Goal: Task Accomplishment & Management: Use online tool/utility

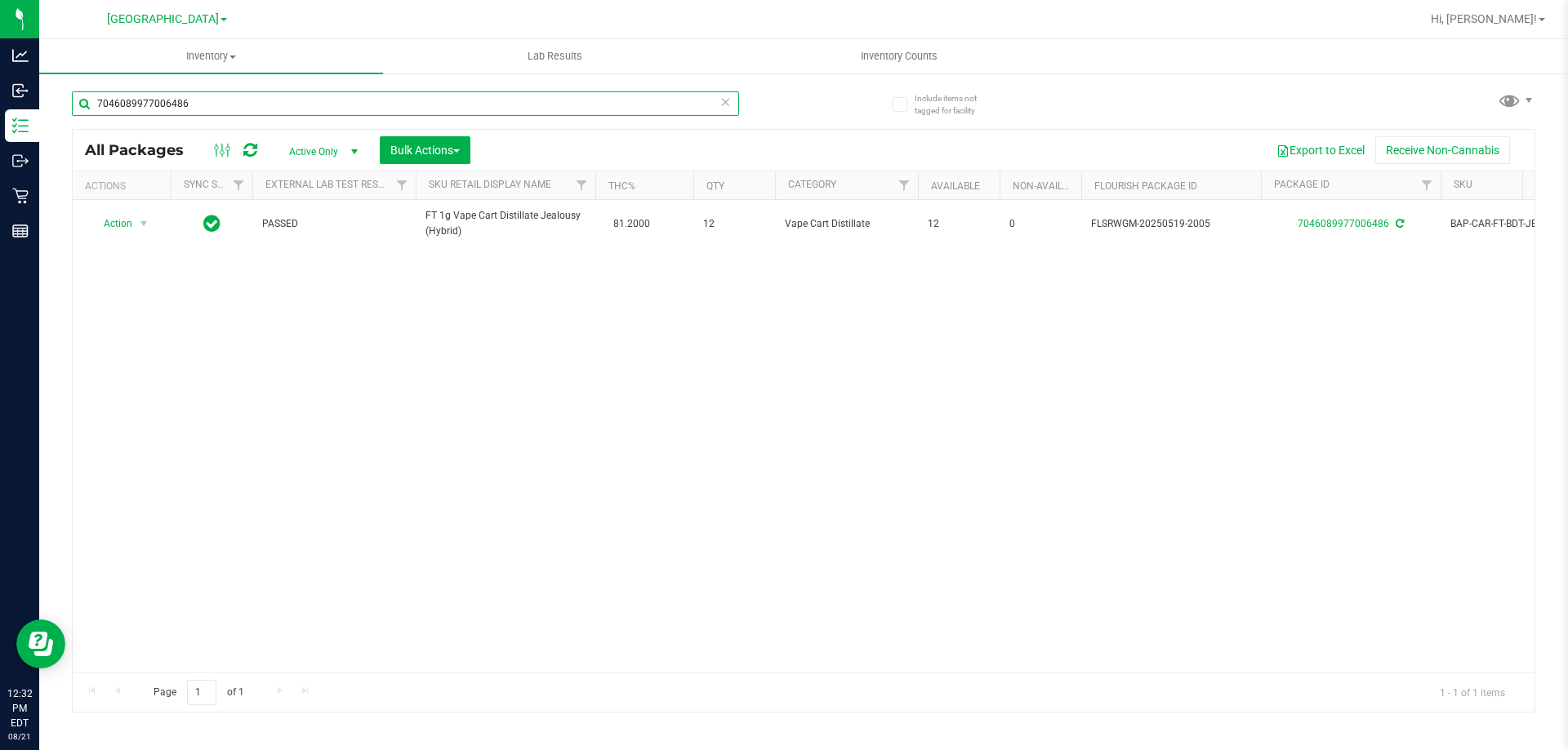
drag, startPoint x: 237, startPoint y: 95, endPoint x: 0, endPoint y: -8, distance: 258.4
click at [0, 0] on html "Analytics Inbound Inventory Outbound Retail Reports 12:32 PM EDT [DATE] 08/21 […" at bounding box center [784, 375] width 1568 height 750
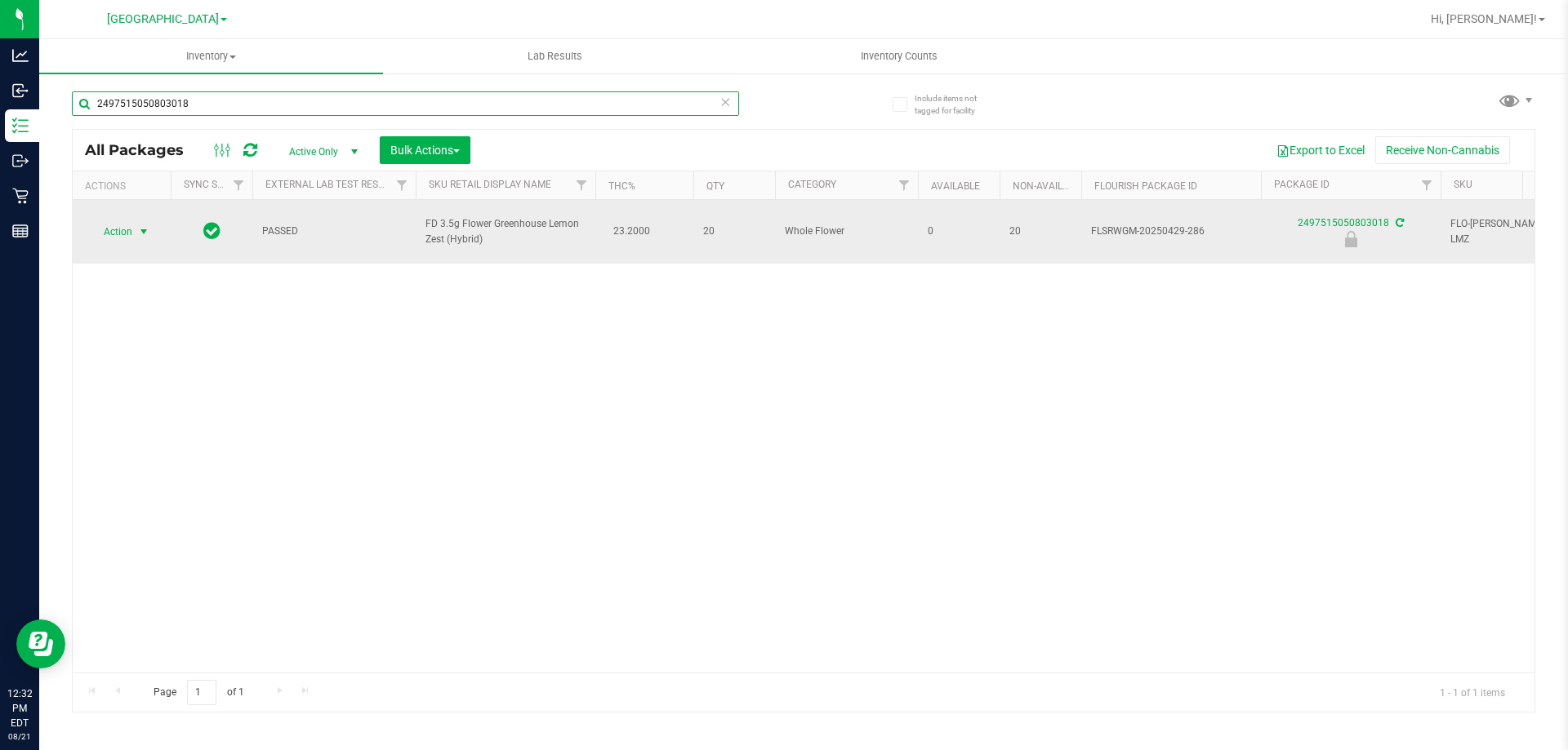
type input "2497515050803018"
click at [146, 225] on span "select" at bounding box center [144, 232] width 13 height 13
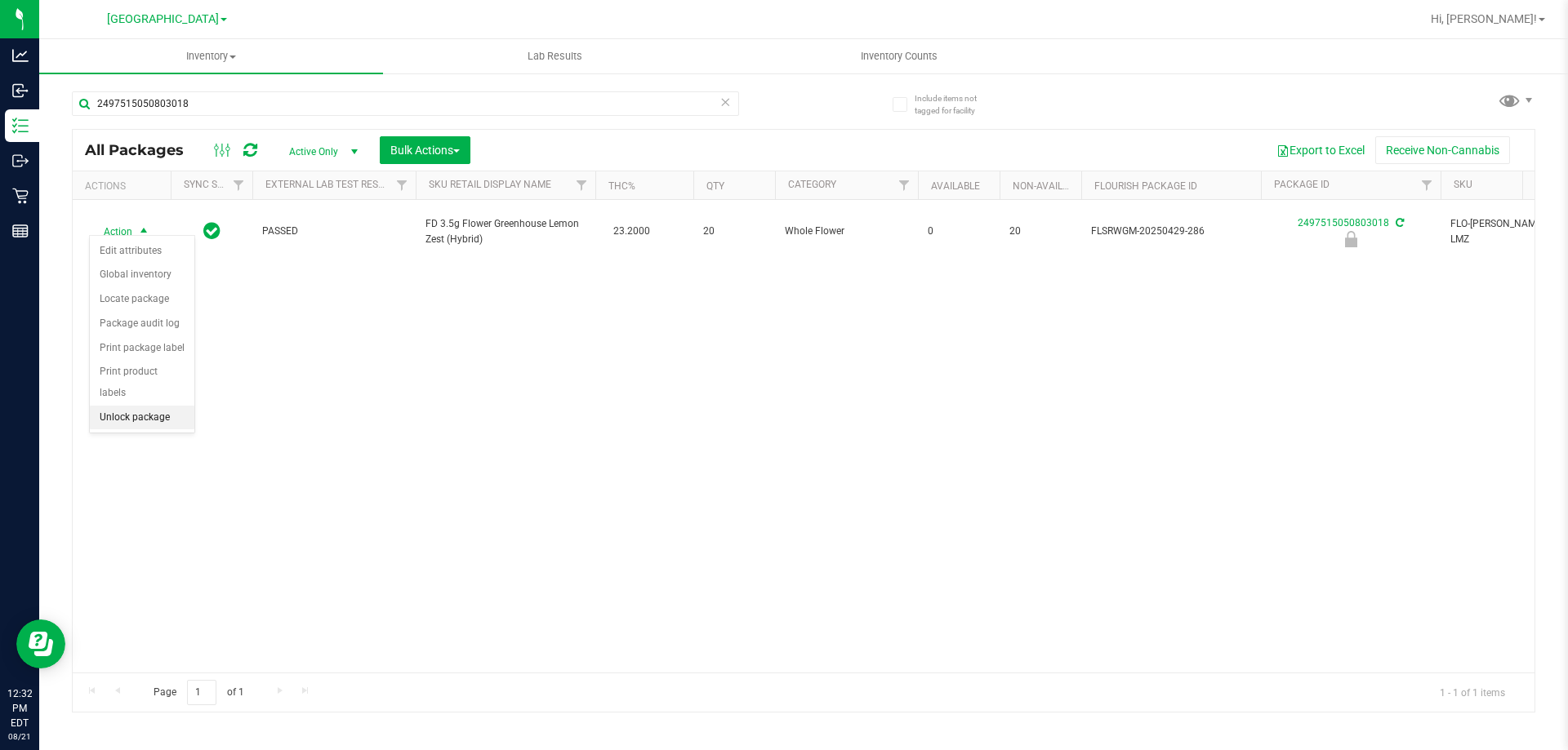
click at [120, 405] on li "Unlock package" at bounding box center [142, 417] width 105 height 24
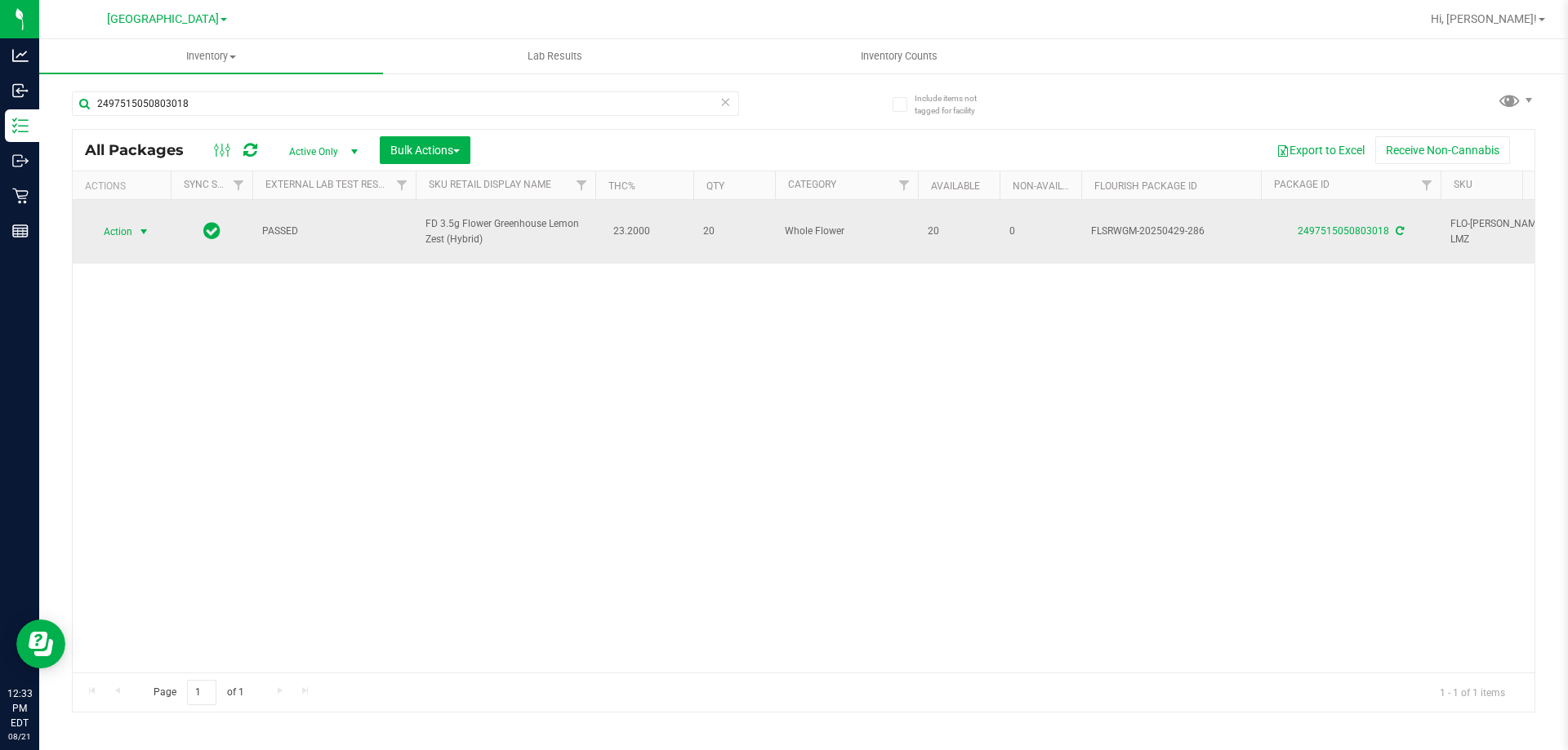
click at [145, 225] on span "select" at bounding box center [144, 232] width 13 height 13
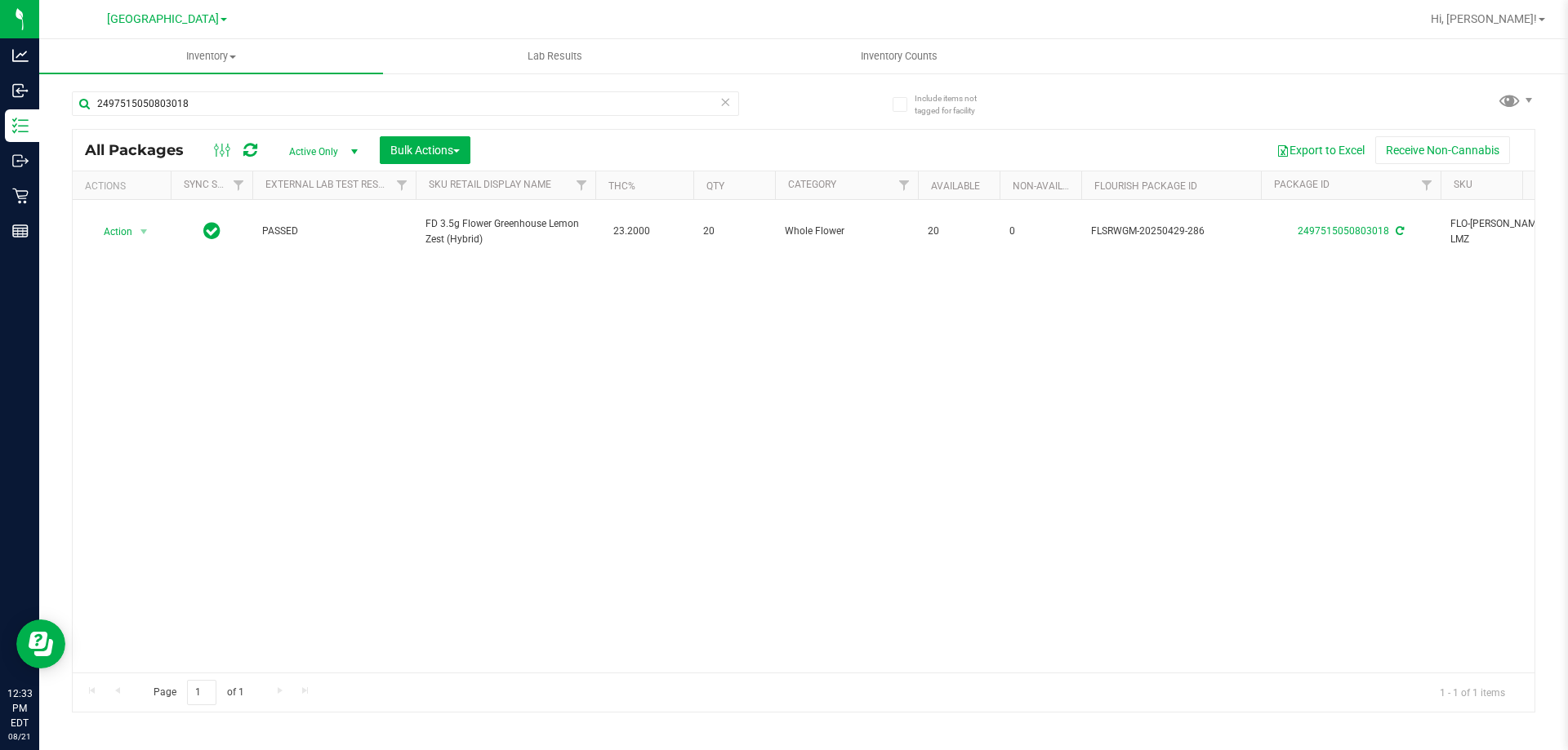
click at [362, 316] on div "Action Action Adjust qty Create package Edit attributes Global inventory Locate…" at bounding box center [803, 436] width 1462 height 473
drag, startPoint x: 212, startPoint y: 97, endPoint x: 77, endPoint y: 117, distance: 136.5
click at [72, 122] on div "2497515050803018" at bounding box center [405, 110] width 667 height 38
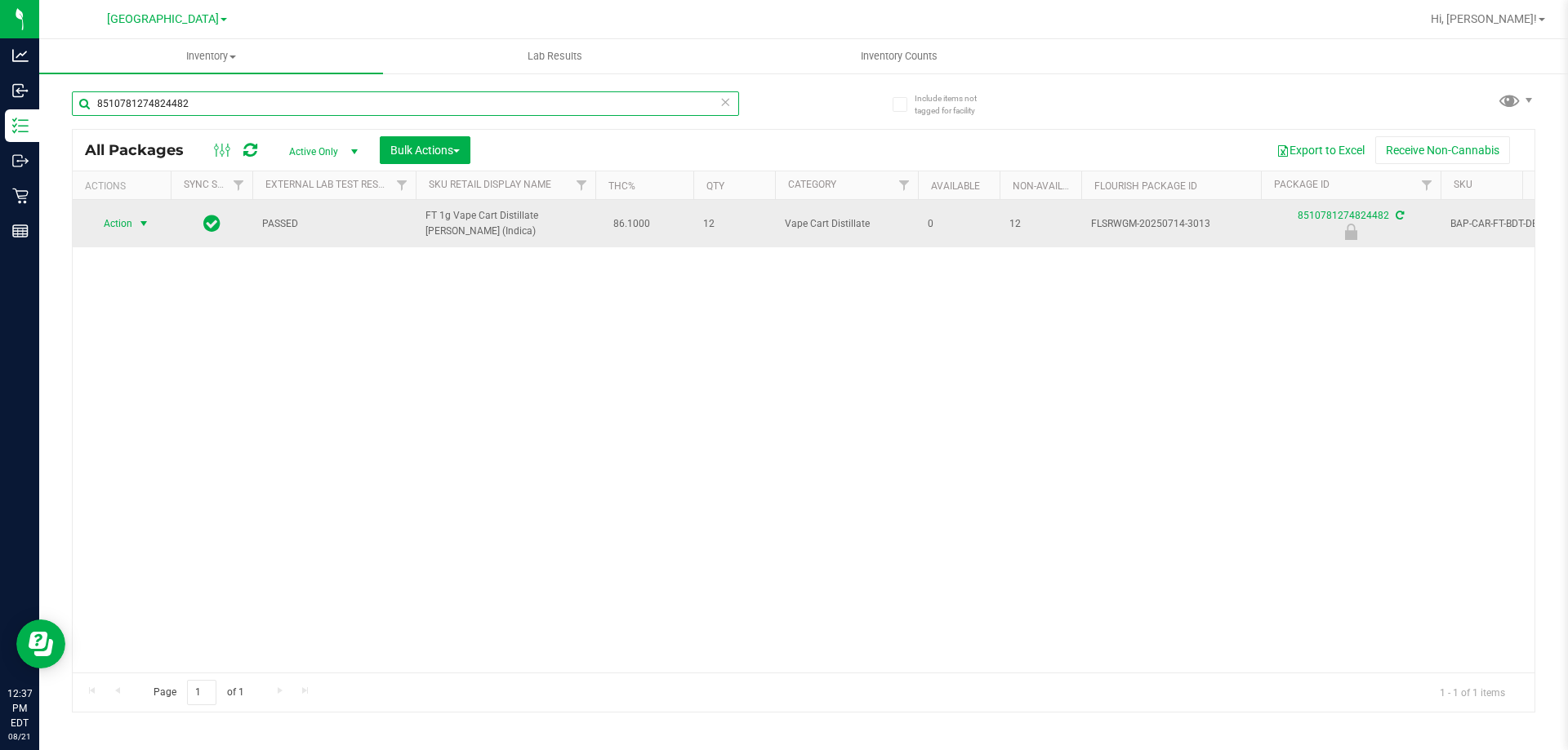
type input "8510781274824482"
click at [151, 214] on span "select" at bounding box center [144, 223] width 20 height 23
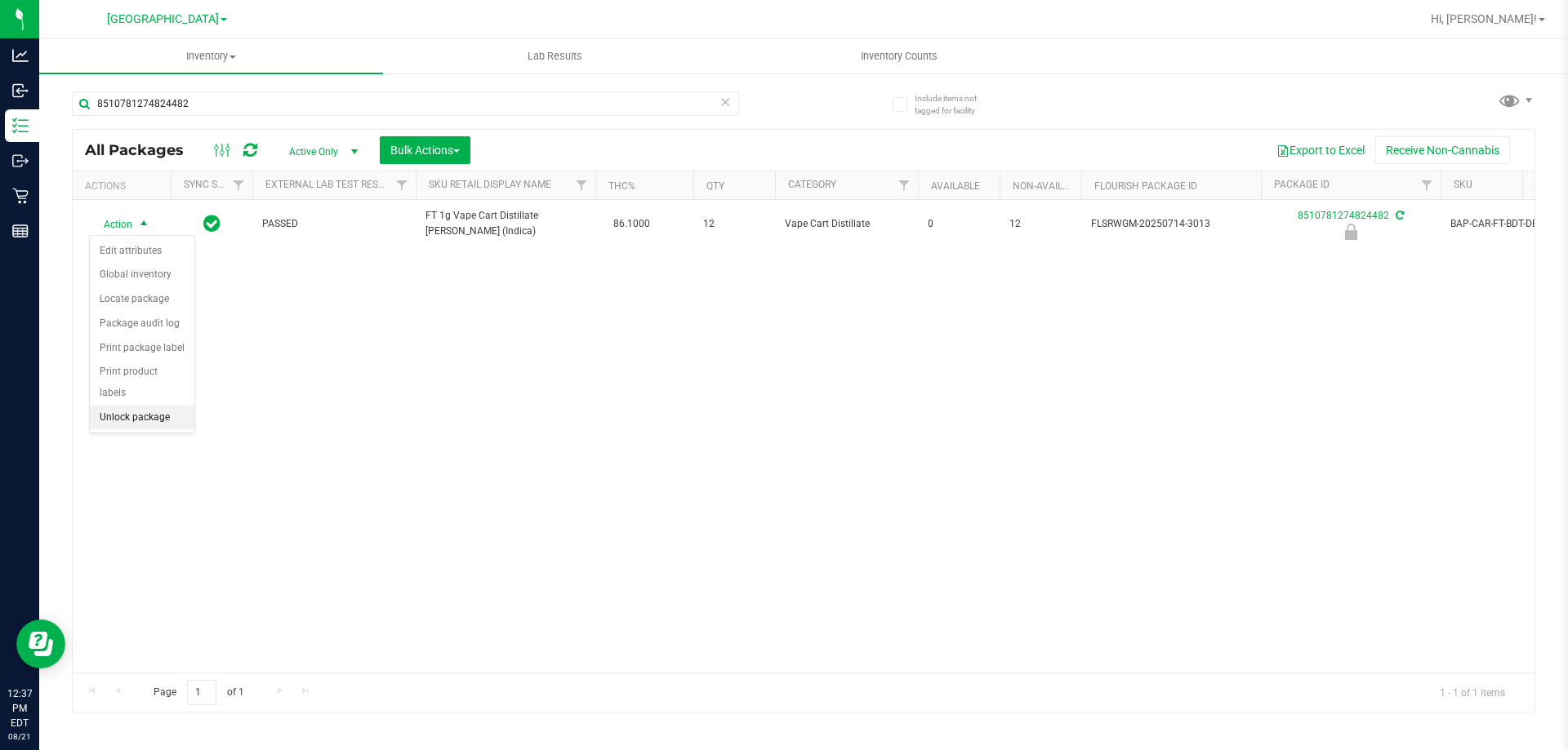
click at [134, 405] on li "Unlock package" at bounding box center [142, 417] width 105 height 24
